Goal: Task Accomplishment & Management: Manage account settings

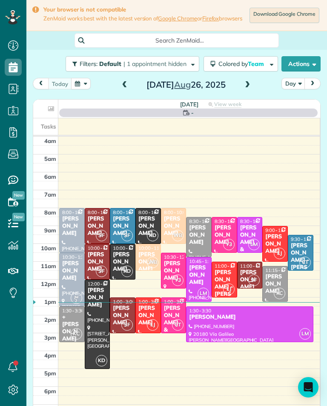
scroll to position [4, 4]
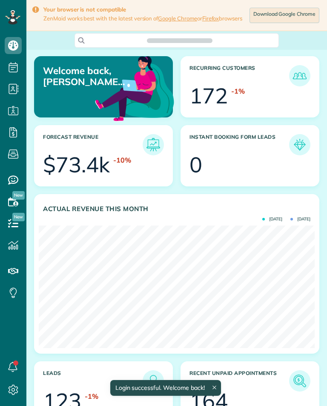
scroll to position [123, 276]
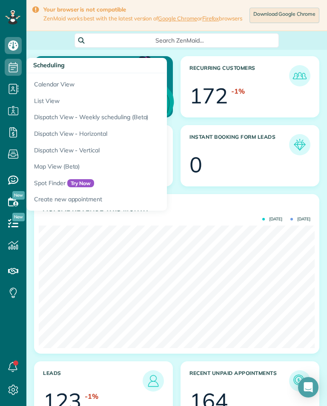
click at [71, 82] on link "Calendar View" at bounding box center [132, 83] width 213 height 20
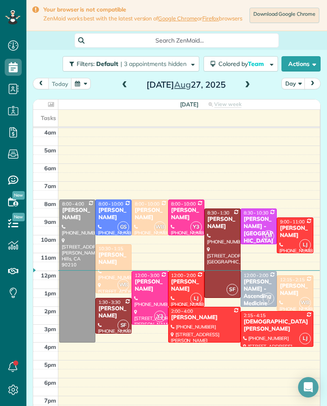
scroll to position [4, 4]
click at [251, 86] on span at bounding box center [246, 85] width 9 height 8
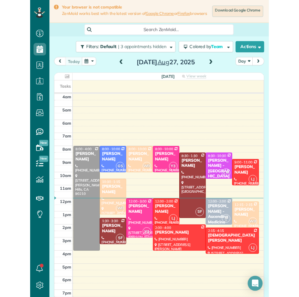
scroll to position [4, 4]
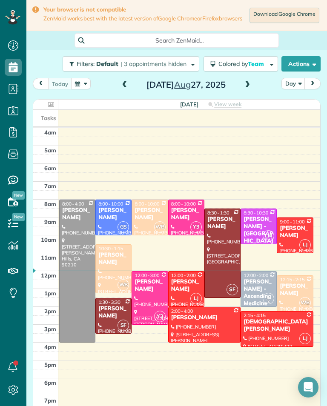
click at [250, 85] on span at bounding box center [246, 85] width 9 height 8
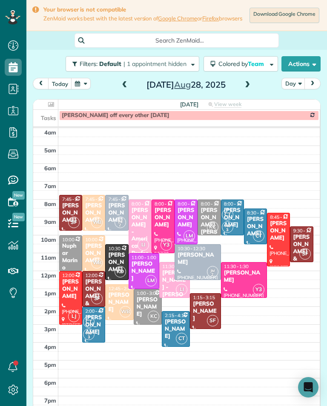
scroll to position [419, 26]
click at [68, 211] on div "Sam Wollman" at bounding box center [71, 213] width 18 height 22
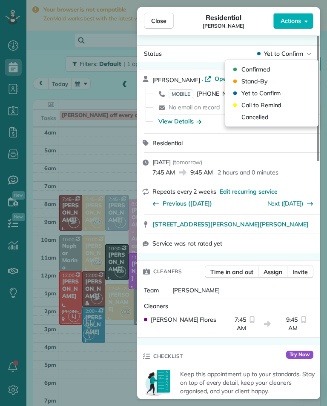
click at [267, 116] on span "Cancelled" at bounding box center [254, 117] width 27 height 9
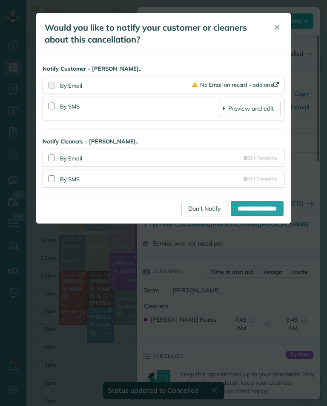
click at [195, 214] on link "Don't Notify" at bounding box center [204, 208] width 46 height 15
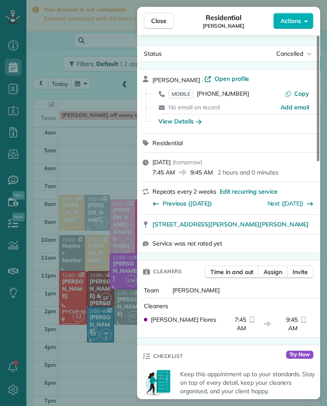
click at [106, 303] on div "Close Residential Sam Wollman Actions Status Cancelled Sam Wollman · Open profi…" at bounding box center [163, 203] width 327 height 406
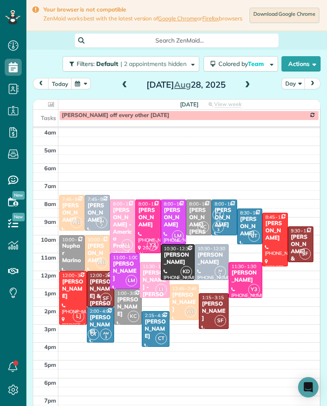
click at [74, 296] on div at bounding box center [73, 297] width 27 height 53
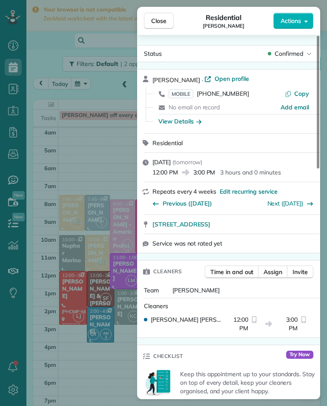
click at [116, 245] on div "Close Residential Jay Minnick Actions Status Confirmed Jay Minnick · Open profi…" at bounding box center [163, 203] width 327 height 406
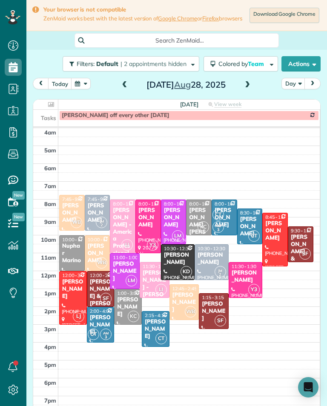
click at [72, 208] on div "Janelle Budke" at bounding box center [72, 213] width 20 height 22
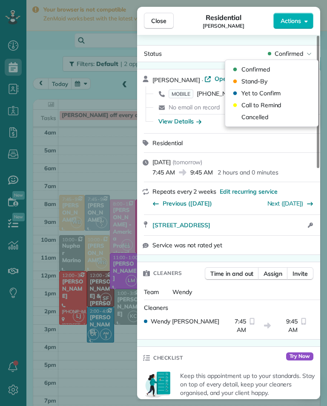
click at [92, 255] on div "Close Residential Janelle Budke Actions Status Confirmed Janelle Budke · Open p…" at bounding box center [163, 203] width 327 height 406
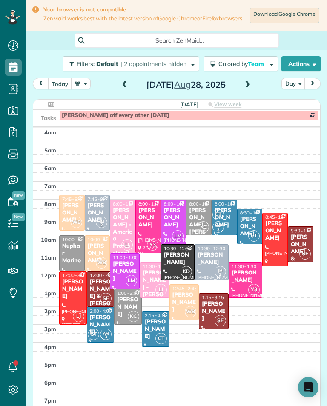
click at [74, 212] on div "Janelle Budke" at bounding box center [72, 213] width 20 height 22
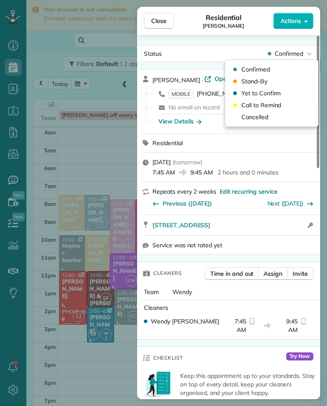
click at [261, 119] on span "Cancelled" at bounding box center [254, 117] width 27 height 9
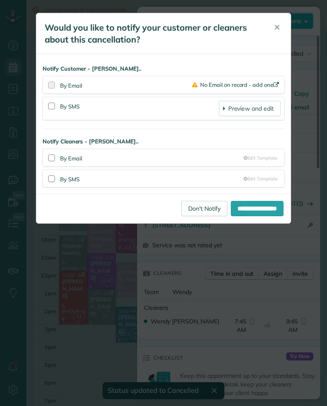
click at [194, 216] on link "Don't Notify" at bounding box center [204, 208] width 46 height 15
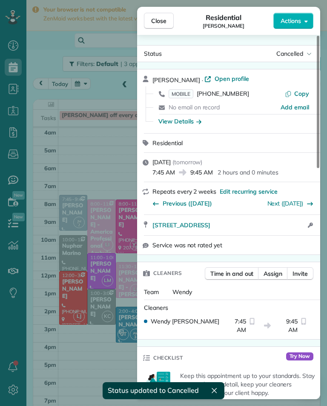
click at [105, 271] on div "Close Residential Janelle Budke Actions Status Cancelled Janelle Budke · Open p…" at bounding box center [163, 203] width 327 height 406
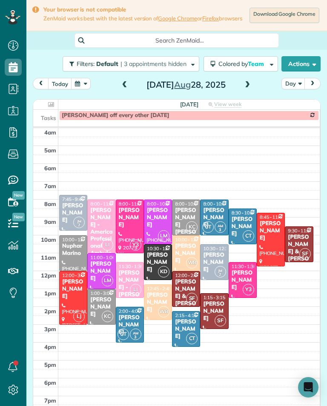
click at [80, 83] on button "button" at bounding box center [81, 83] width 20 height 11
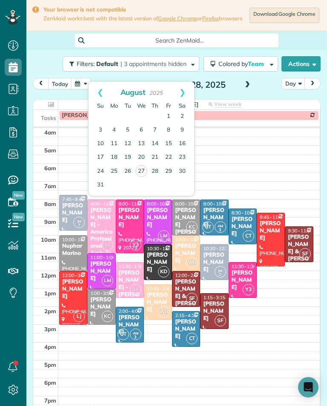
click at [181, 95] on link "Next" at bounding box center [182, 92] width 23 height 21
click at [157, 127] on link "11" at bounding box center [155, 130] width 14 height 14
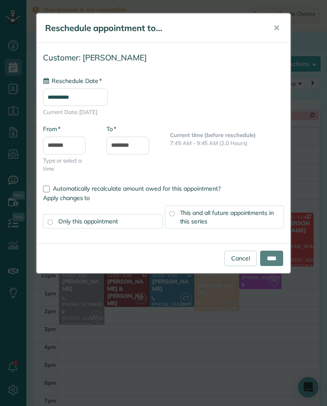
click at [108, 103] on input "**********" at bounding box center [75, 96] width 65 height 17
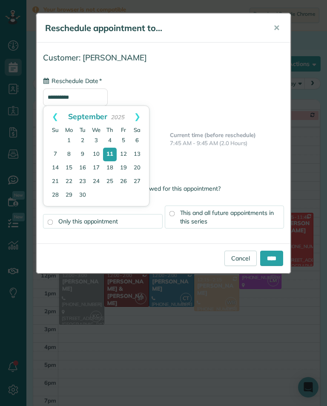
click at [107, 165] on link "18" at bounding box center [110, 168] width 14 height 14
type input "**********"
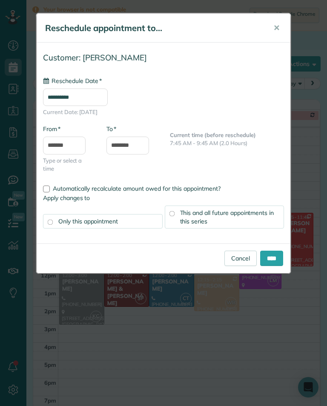
click at [223, 210] on span "This and all future appointments in this series" at bounding box center [227, 217] width 94 height 16
click at [279, 258] on input "****" at bounding box center [271, 258] width 23 height 15
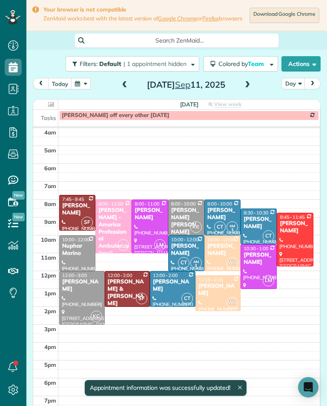
click at [61, 89] on button "today" at bounding box center [60, 83] width 24 height 11
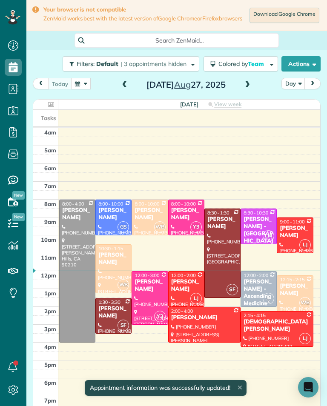
click at [246, 89] on span at bounding box center [246, 85] width 9 height 8
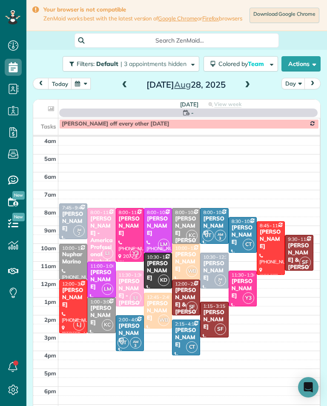
click at [246, 91] on span at bounding box center [246, 85] width 9 height 13
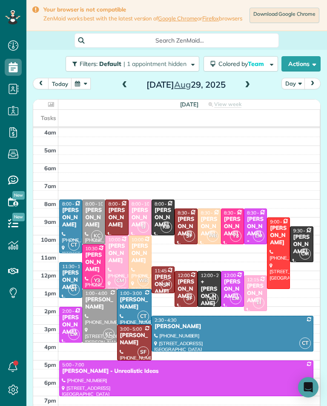
click at [212, 228] on div "Renee Russin" at bounding box center [209, 227] width 18 height 22
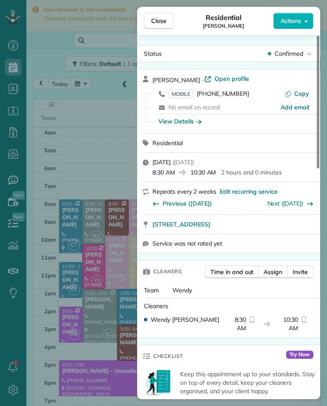
click at [228, 97] on span "(818) 335-0009" at bounding box center [223, 94] width 52 height 8
click at [91, 183] on div "Close Residential Renee Russin Actions Status Confirmed Renee Russin · Open pro…" at bounding box center [163, 203] width 327 height 406
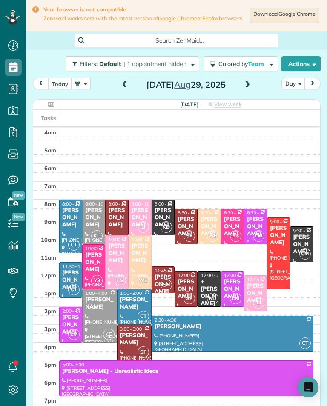
click at [126, 89] on span at bounding box center [124, 85] width 9 height 8
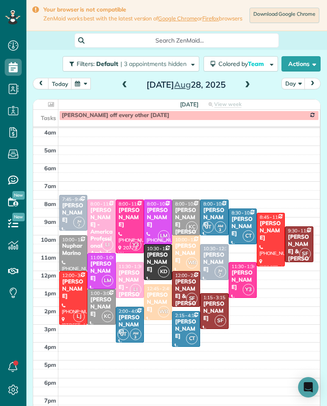
click at [213, 262] on div "Sherry Temple" at bounding box center [213, 262] width 23 height 22
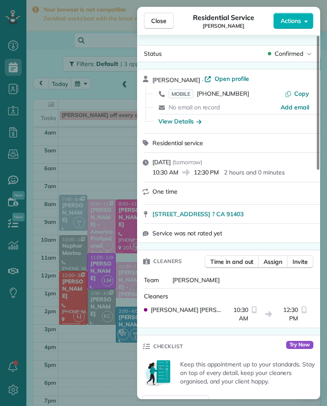
click at [217, 97] on span "MOBILE (818) 631-7946" at bounding box center [208, 93] width 80 height 9
click at [114, 180] on div "Close Residential Service Sherry Temple Actions Status Confirmed Sherry Temple …" at bounding box center [163, 203] width 327 height 406
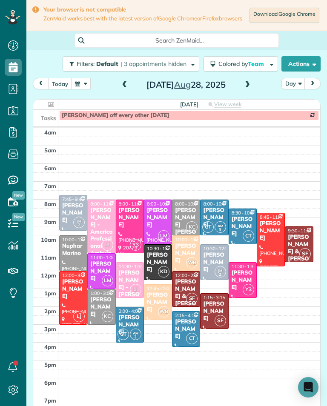
click at [73, 212] on div "Kelly Luciani" at bounding box center [73, 213] width 23 height 22
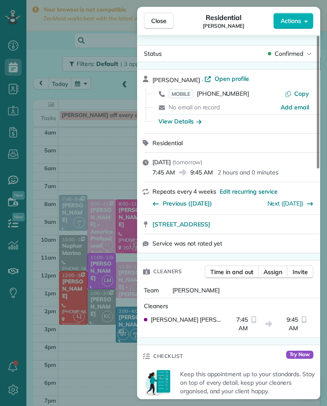
click at [230, 105] on div "No email on record" at bounding box center [224, 107] width 112 height 9
click at [232, 97] on span "(571) 249-9046" at bounding box center [223, 94] width 52 height 8
click at [113, 365] on div "Close Residential Kelly Luciani Actions Status Confirmed Kelly Luciani · Open p…" at bounding box center [163, 203] width 327 height 406
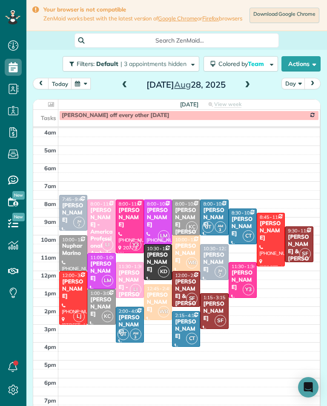
click at [113, 71] on button "Filters: Default | 3 appointments hidden" at bounding box center [131, 63] width 137 height 15
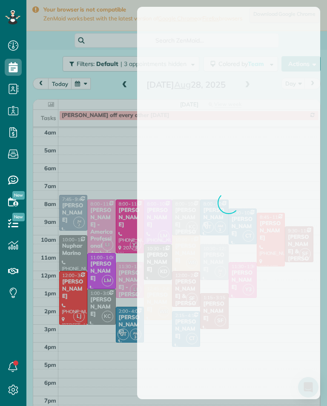
click at [117, 99] on div at bounding box center [163, 203] width 327 height 406
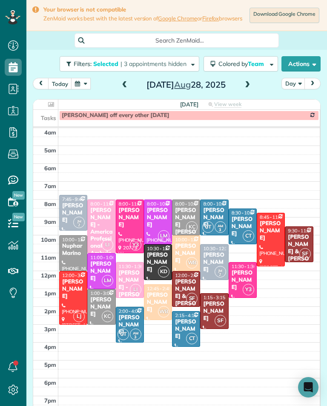
click at [121, 91] on span at bounding box center [124, 85] width 9 height 13
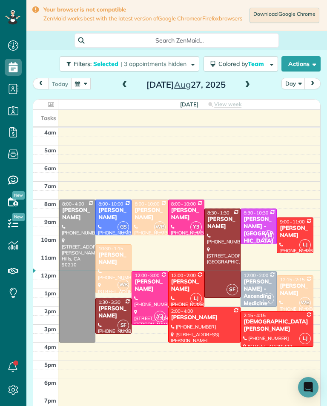
click at [246, 91] on span at bounding box center [246, 85] width 9 height 13
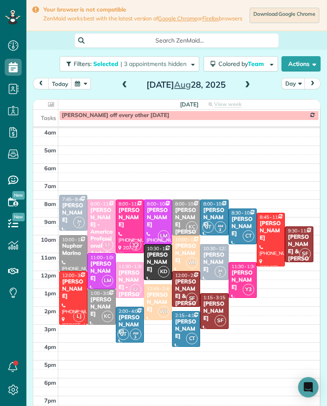
click at [85, 86] on button "button" at bounding box center [81, 83] width 20 height 11
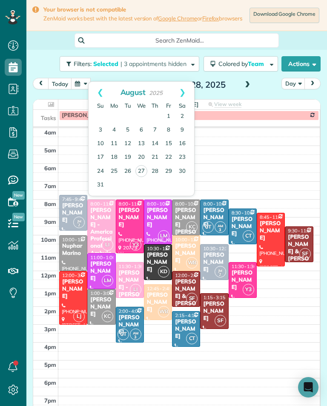
click at [186, 94] on link "Next" at bounding box center [182, 92] width 23 height 21
click at [116, 119] on link "1" at bounding box center [114, 117] width 14 height 14
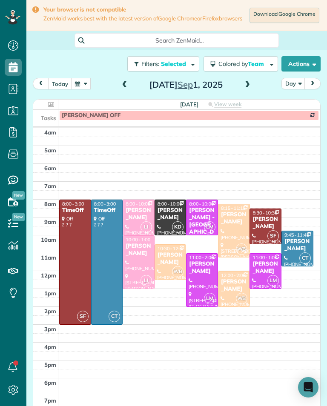
click at [250, 85] on span at bounding box center [246, 85] width 9 height 8
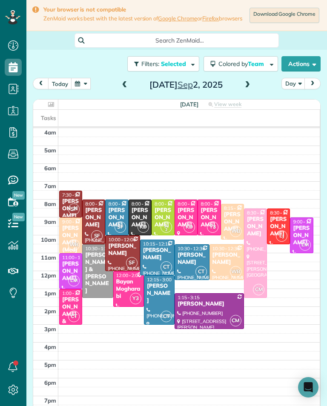
click at [120, 91] on span at bounding box center [124, 85] width 9 height 13
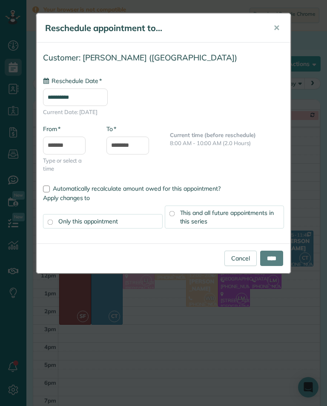
click at [99, 104] on input "**********" at bounding box center [75, 96] width 65 height 17
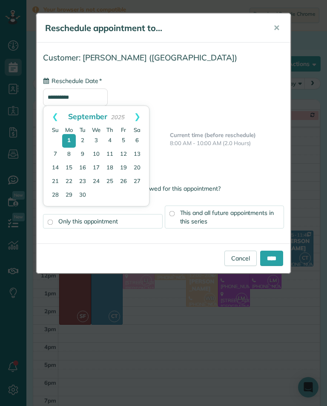
click at [86, 142] on link "2" at bounding box center [83, 141] width 14 height 14
type input "**********"
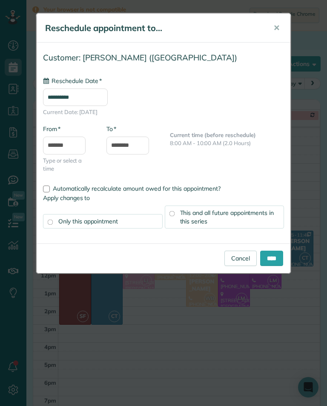
click at [277, 258] on input "****" at bounding box center [271, 258] width 23 height 15
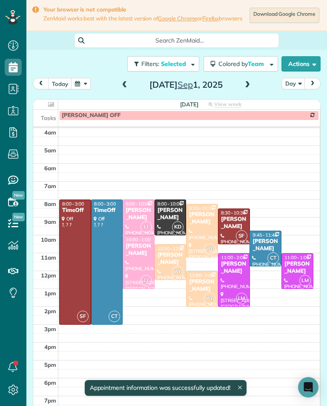
click at [249, 88] on span at bounding box center [246, 85] width 9 height 8
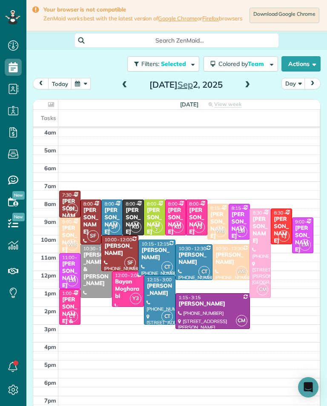
click at [87, 85] on button "button" at bounding box center [81, 83] width 20 height 11
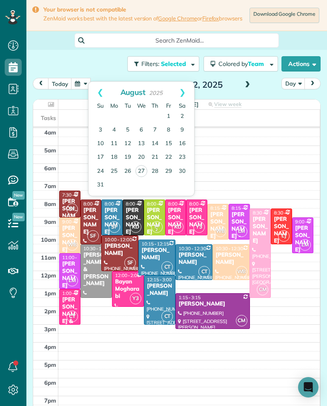
click at [168, 176] on link "29" at bounding box center [169, 172] width 14 height 14
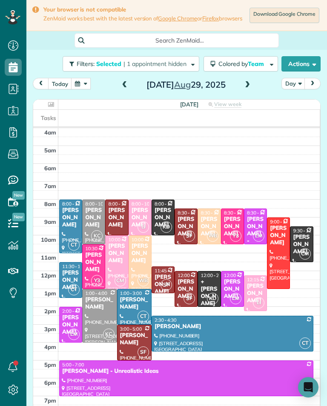
click at [57, 89] on button "today" at bounding box center [60, 83] width 24 height 11
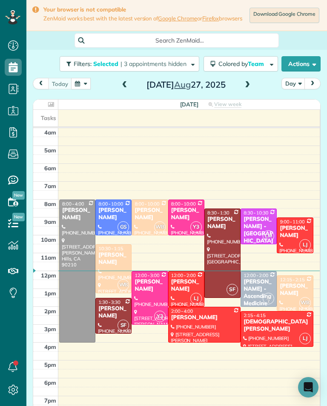
click at [255, 85] on div "today Day Wednesday Aug 27, 2025" at bounding box center [177, 86] width 288 height 16
click at [244, 91] on span at bounding box center [246, 85] width 9 height 13
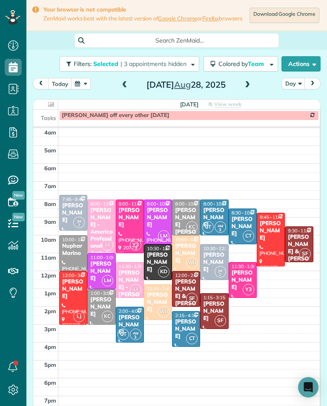
click at [74, 89] on button "button" at bounding box center [81, 83] width 20 height 11
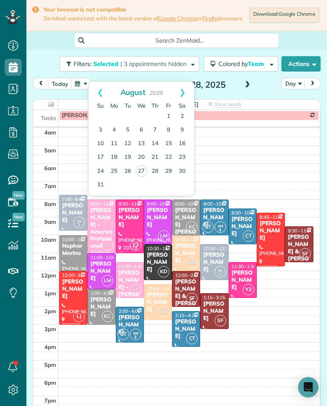
click at [171, 176] on link "29" at bounding box center [169, 172] width 14 height 14
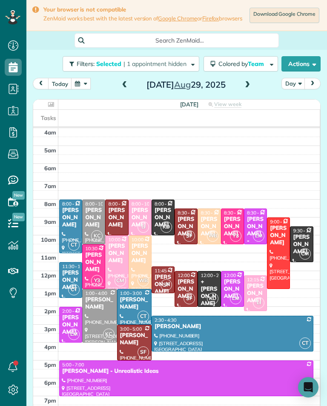
click at [122, 89] on span at bounding box center [124, 85] width 9 height 8
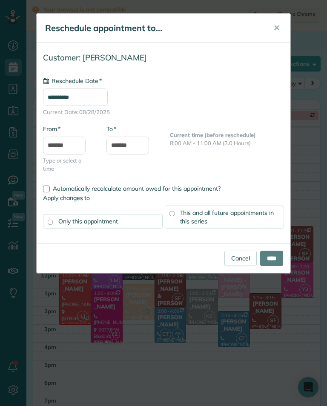
click at [108, 96] on input "**********" at bounding box center [75, 96] width 65 height 17
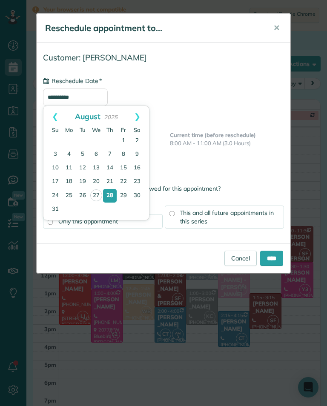
click at [125, 199] on link "29" at bounding box center [124, 196] width 14 height 14
type input "**********"
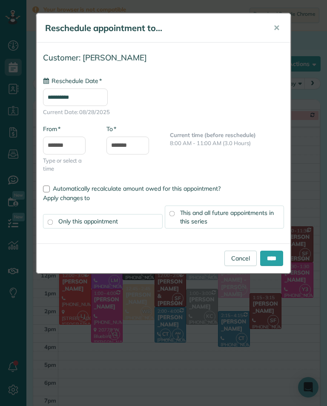
click at [278, 257] on input "****" at bounding box center [271, 258] width 23 height 15
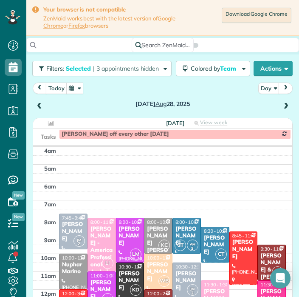
scroll to position [310, 26]
